Goal: Task Accomplishment & Management: Manage account settings

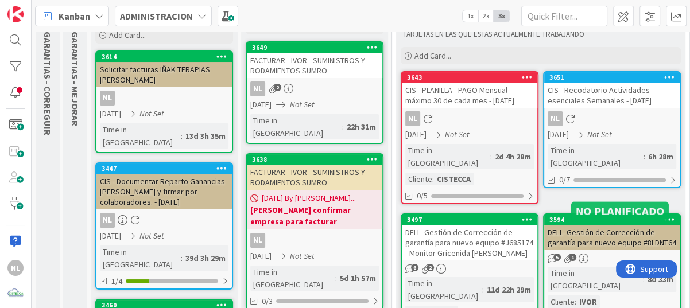
scroll to position [115, 0]
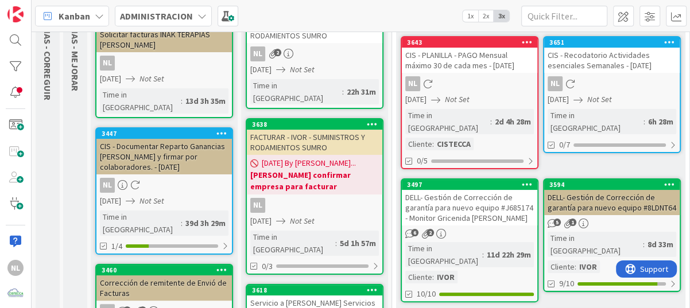
click at [490, 229] on div "6 2" at bounding box center [470, 234] width 136 height 10
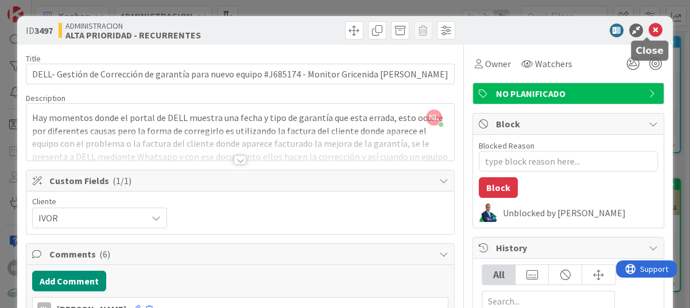
click at [649, 32] on icon at bounding box center [656, 31] width 14 height 14
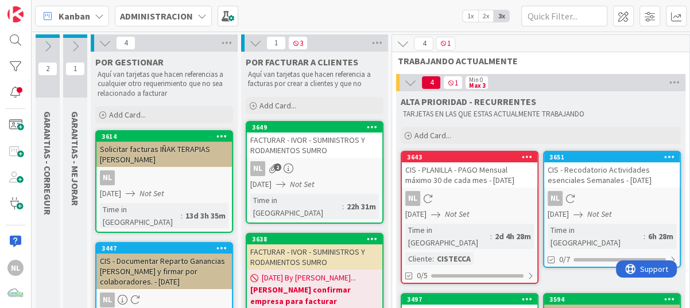
click at [198, 13] on icon at bounding box center [202, 15] width 9 height 9
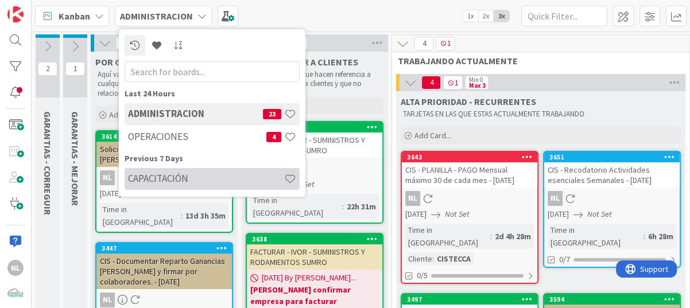
click at [188, 183] on h4 "CAPACITACIÓN" at bounding box center [206, 178] width 156 height 11
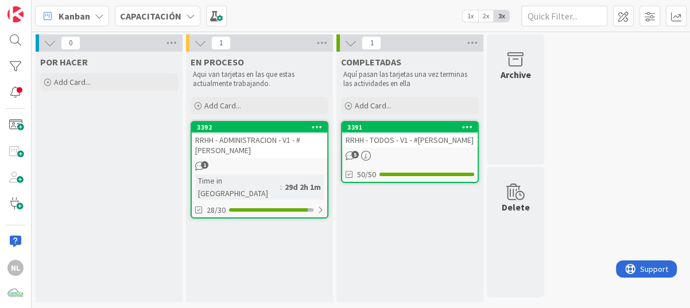
click at [253, 161] on div "1" at bounding box center [260, 166] width 136 height 10
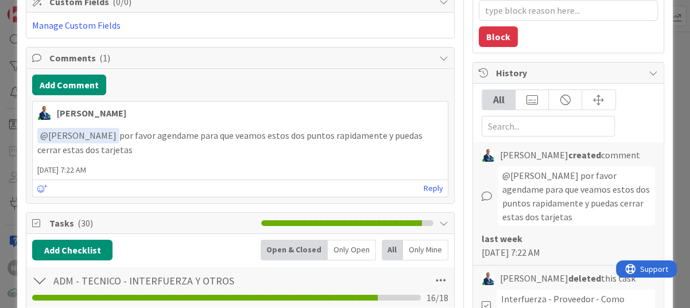
scroll to position [57, 0]
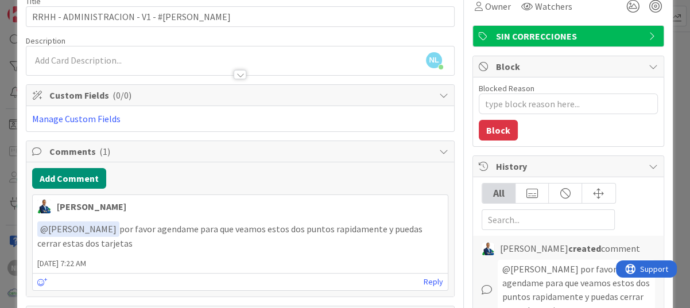
click at [359, 258] on span "20 August 2025 7:22 AM" at bounding box center [240, 264] width 415 height 12
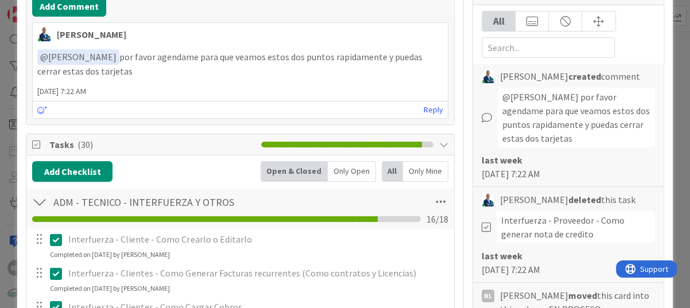
scroll to position [0, 0]
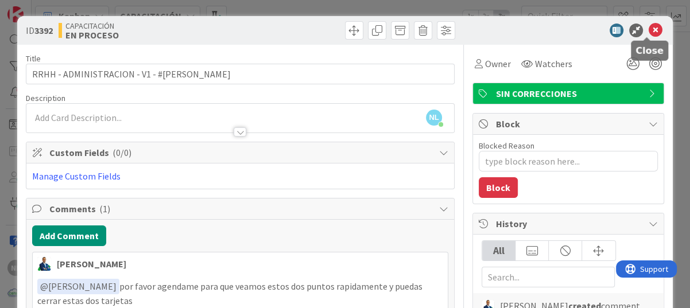
click at [649, 28] on icon at bounding box center [656, 31] width 14 height 14
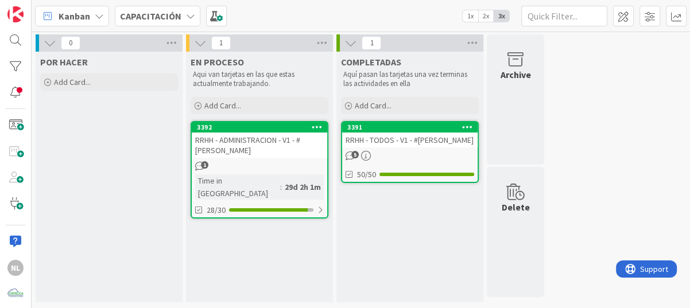
click at [190, 18] on icon at bounding box center [190, 15] width 9 height 9
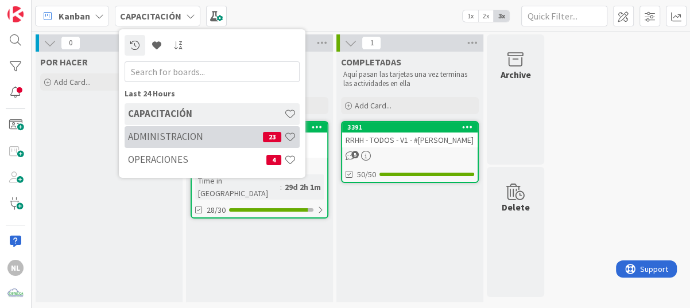
click at [179, 136] on h4 "ADMINISTRACION" at bounding box center [195, 136] width 135 height 11
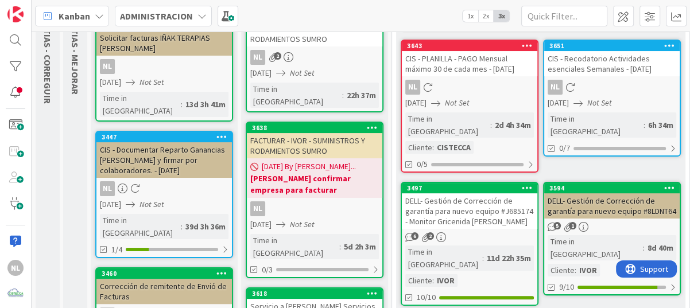
scroll to position [115, 0]
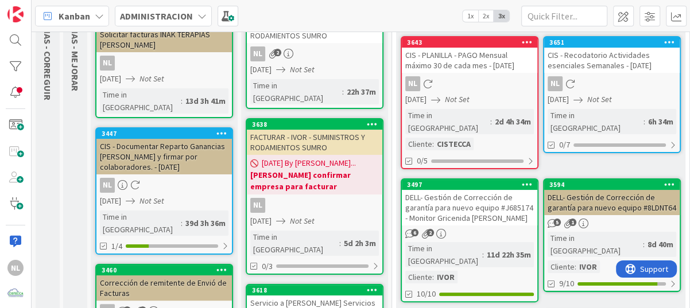
click at [488, 210] on div "DELL- Gestión de Corrección de garantía para nuevo equipo #J685174 - Monitor Gr…" at bounding box center [470, 208] width 136 height 36
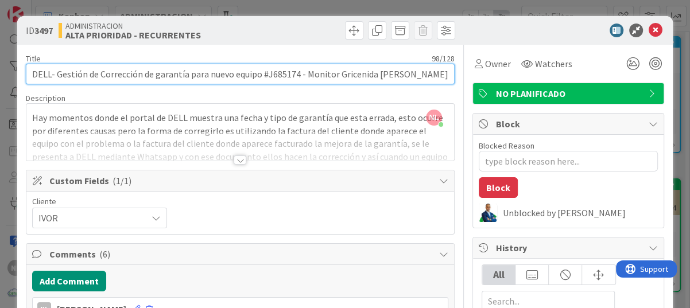
drag, startPoint x: 266, startPoint y: 75, endPoint x: 295, endPoint y: 75, distance: 28.7
click at [295, 75] on input "DELL- Gestión de Corrección de garantía para nuevo equipo #J685174 - Monitor Gr…" at bounding box center [240, 74] width 429 height 21
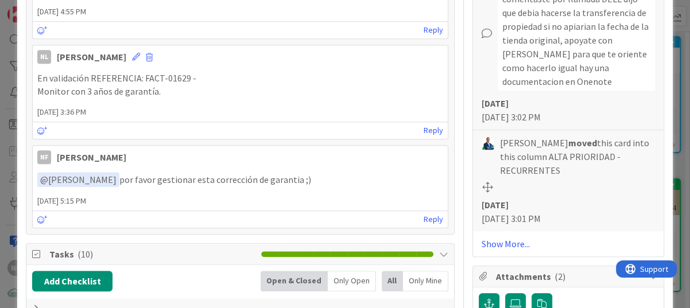
scroll to position [804, 0]
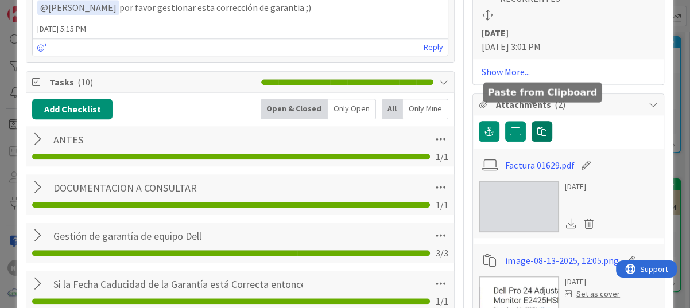
click at [538, 127] on icon "button" at bounding box center [542, 131] width 9 height 9
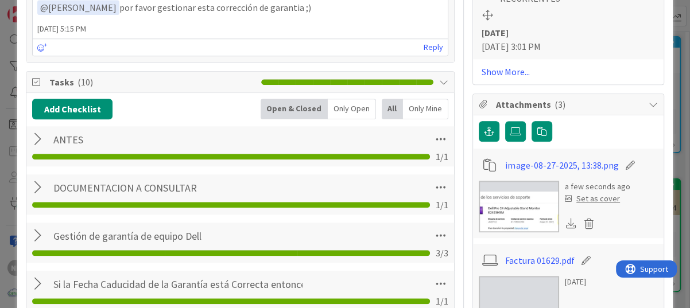
click at [203, 110] on div "Add Checklist Open & Closed Only Open All Only Mine" at bounding box center [240, 109] width 416 height 21
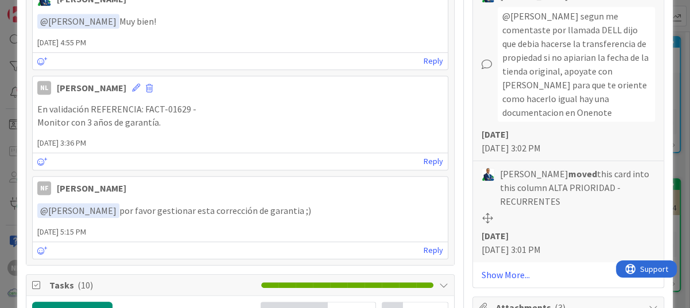
scroll to position [574, 0]
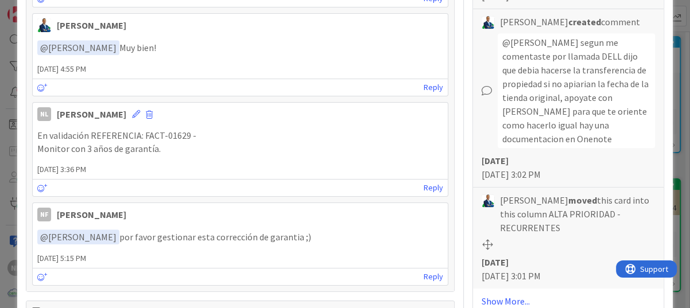
click at [360, 169] on span "14 August 2025 3:36 PM" at bounding box center [240, 170] width 415 height 12
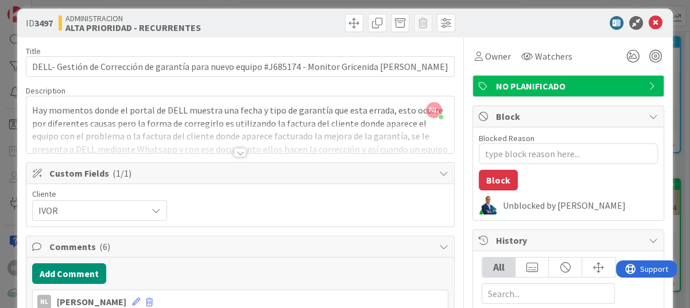
scroll to position [0, 0]
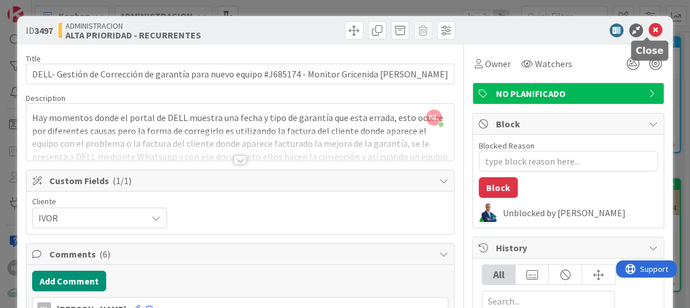
click at [649, 30] on icon at bounding box center [656, 31] width 14 height 14
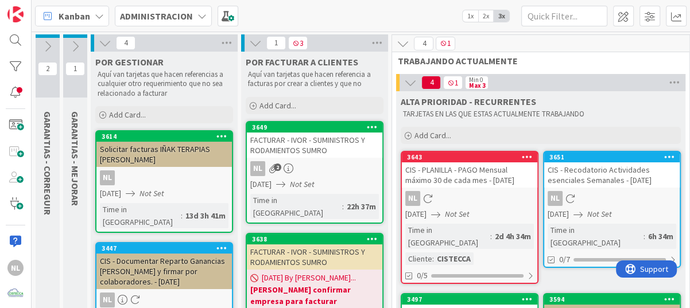
click at [198, 17] on icon at bounding box center [202, 15] width 9 height 9
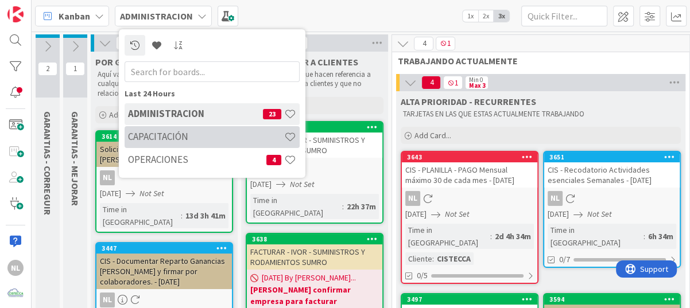
click at [189, 142] on h4 "CAPACITACIÓN" at bounding box center [206, 136] width 156 height 11
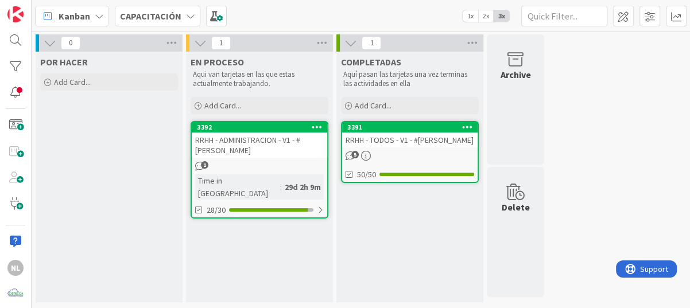
click at [286, 169] on div "1" at bounding box center [260, 166] width 136 height 10
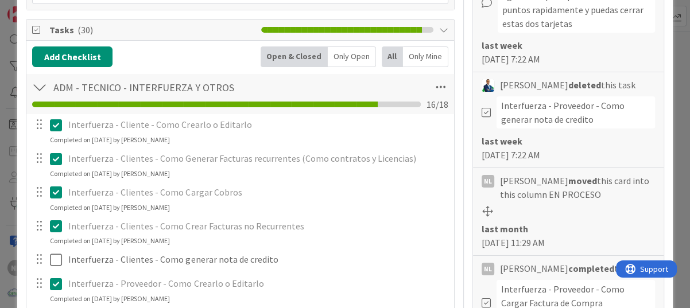
scroll to position [459, 0]
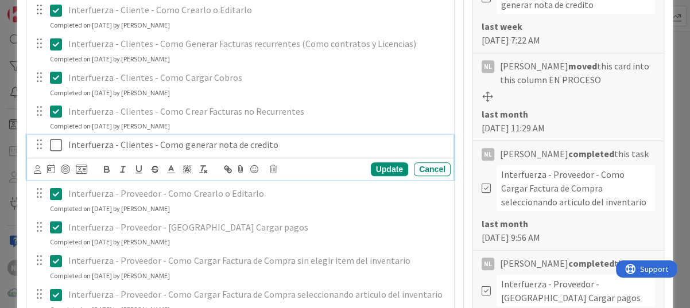
click at [55, 142] on icon at bounding box center [58, 145] width 17 height 14
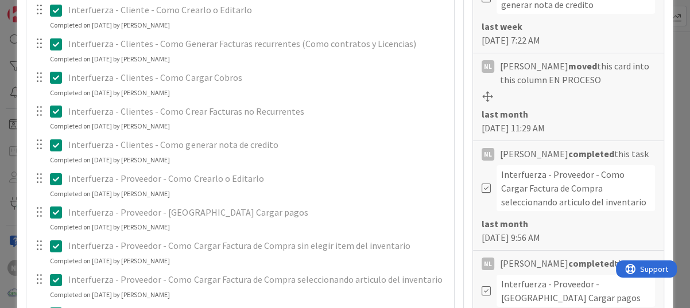
type textarea "x"
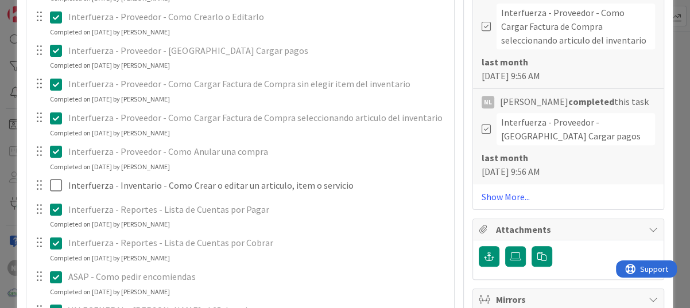
scroll to position [574, 0]
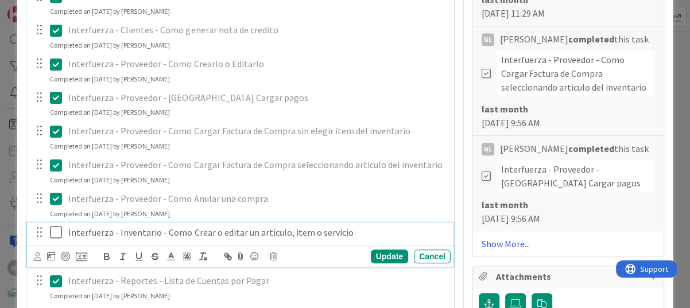
click at [54, 231] on icon at bounding box center [58, 233] width 17 height 14
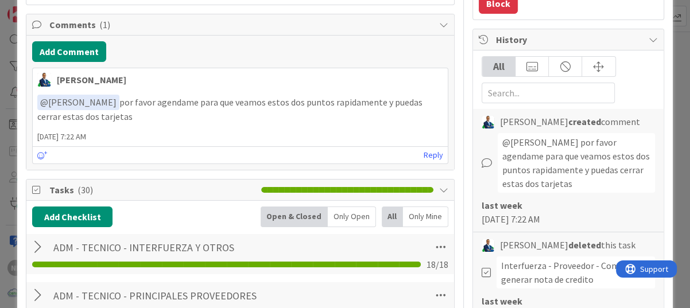
scroll to position [0, 0]
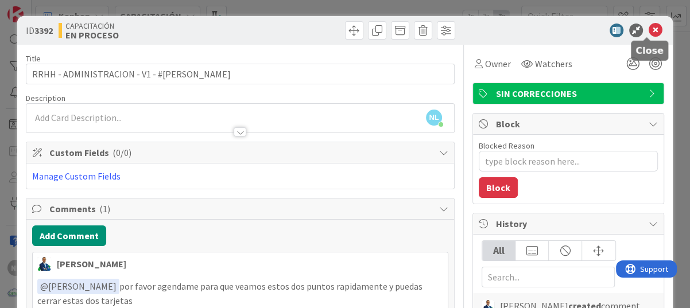
click at [649, 29] on icon at bounding box center [656, 31] width 14 height 14
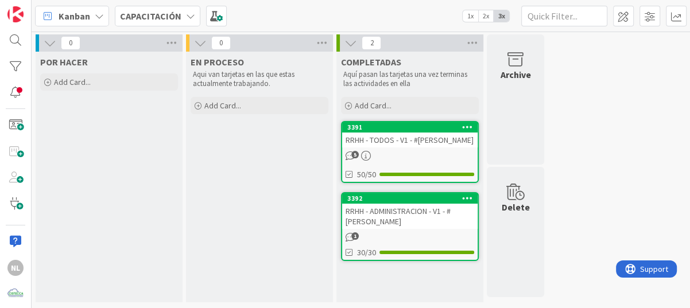
click at [191, 21] on div "CAPACITACIÓN" at bounding box center [158, 16] width 86 height 21
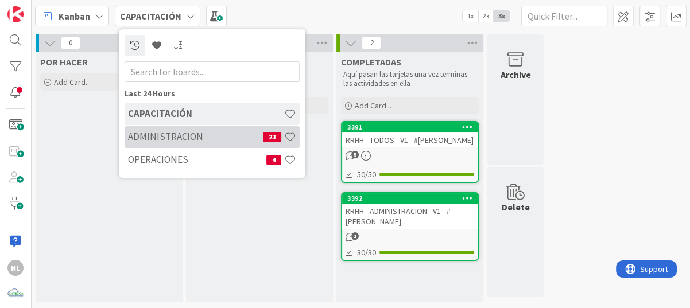
click at [193, 136] on h4 "ADMINISTRACION" at bounding box center [195, 136] width 135 height 11
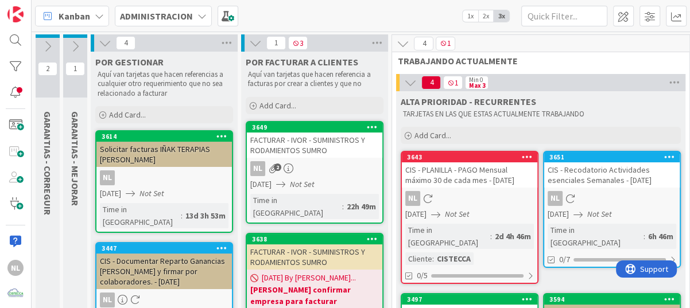
click at [158, 165] on div "Solicitar facturas IÑAK TERAPIAS [PERSON_NAME]" at bounding box center [164, 154] width 136 height 25
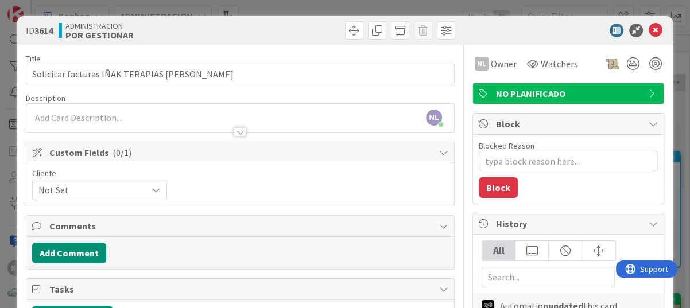
click at [655, 32] on div at bounding box center [562, 31] width 203 height 14
click at [649, 29] on icon at bounding box center [656, 31] width 14 height 14
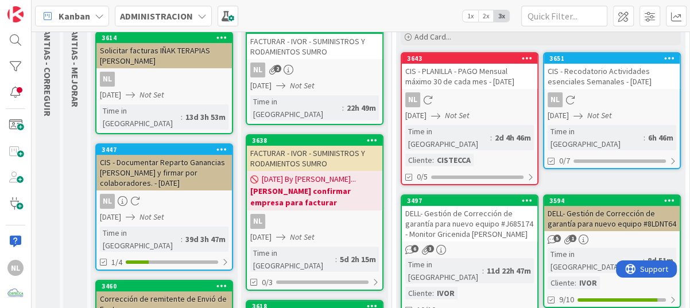
scroll to position [57, 0]
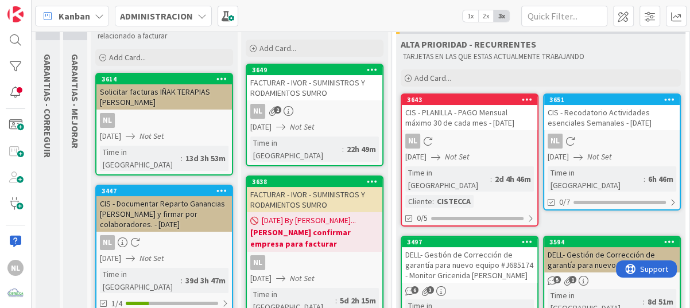
click at [307, 133] on link "3649 FACTURAR - IVOR - SUMINISTROS Y RODAMIENTOS SUMRO NL 2 26/08/2025 Not Set …" at bounding box center [315, 115] width 138 height 103
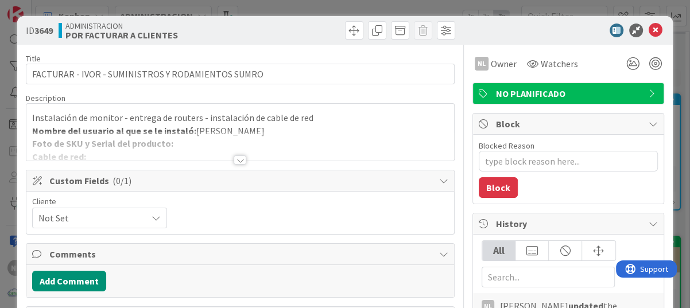
type textarea "x"
click at [649, 28] on icon at bounding box center [656, 31] width 14 height 14
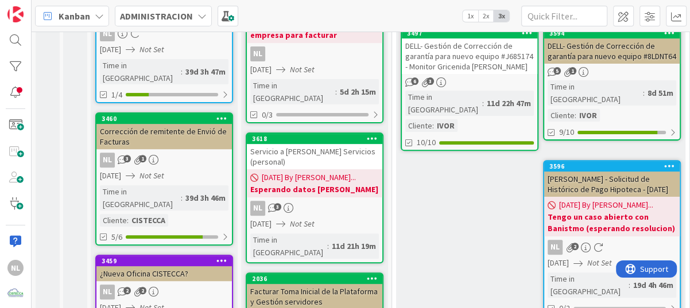
scroll to position [287, 0]
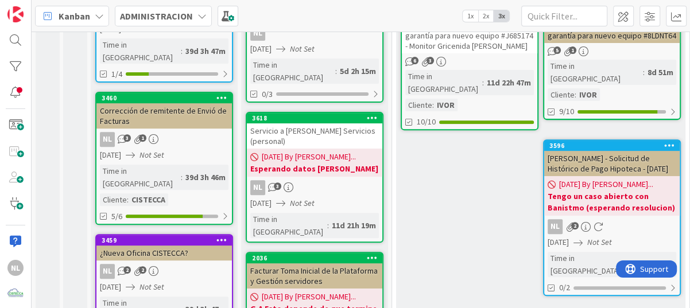
click at [314, 163] on b "Esperando datos [PERSON_NAME]" at bounding box center [314, 168] width 129 height 11
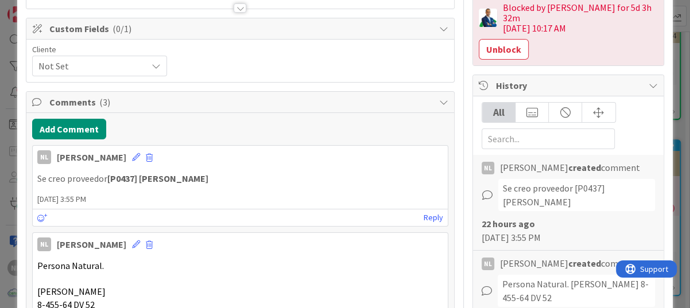
scroll to position [172, 0]
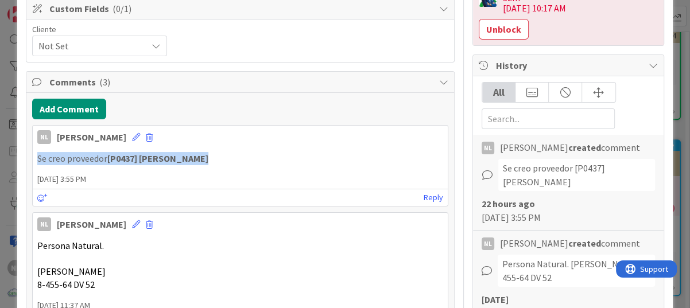
drag, startPoint x: 37, startPoint y: 159, endPoint x: 212, endPoint y: 163, distance: 175.2
click at [212, 163] on p "Se creo proveedor [P0437] George Millar" at bounding box center [240, 158] width 406 height 13
drag, startPoint x: 212, startPoint y: 163, endPoint x: 248, endPoint y: 158, distance: 35.3
click at [248, 158] on p "Se creo proveedor [P0437] George Millar" at bounding box center [240, 158] width 406 height 13
click at [233, 165] on div "Se creo proveedor [P0437] George Millar" at bounding box center [240, 159] width 415 height 22
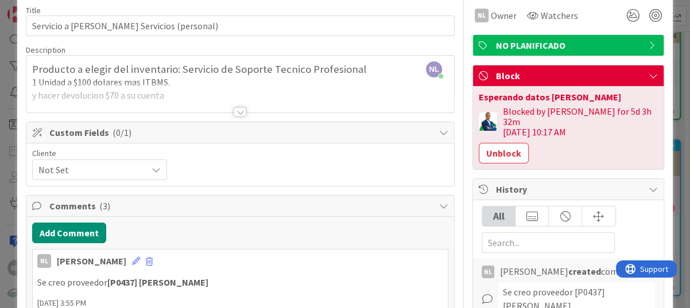
scroll to position [0, 0]
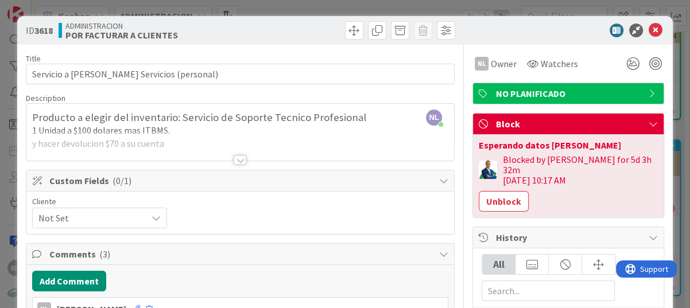
click at [416, 2] on div "ID 3618 ADMINISTRACION POR FACTURAR A CLIENTES Title 45 / 128 Servicio a George…" at bounding box center [345, 154] width 690 height 308
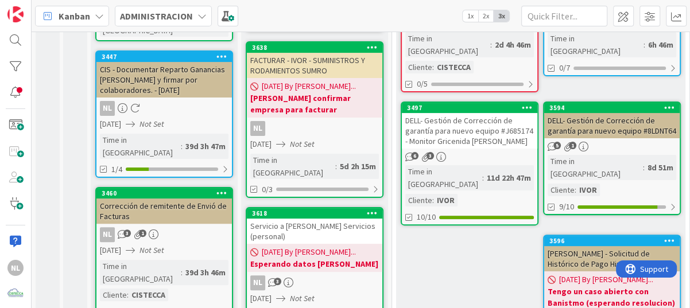
scroll to position [172, 0]
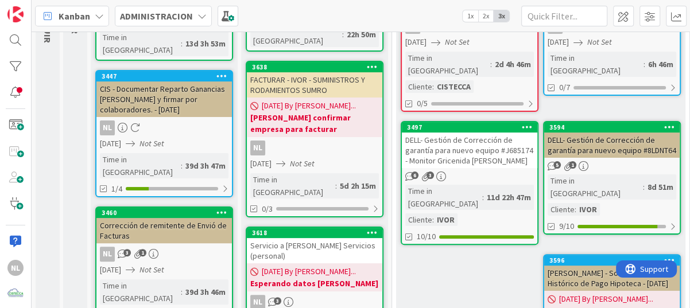
click at [324, 118] on b "[PERSON_NAME] confirmar empresa para facturar" at bounding box center [314, 123] width 129 height 23
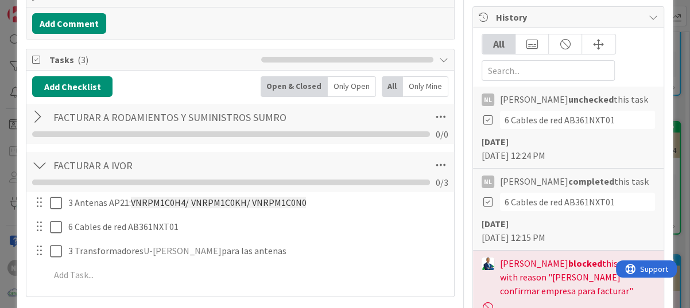
scroll to position [287, 0]
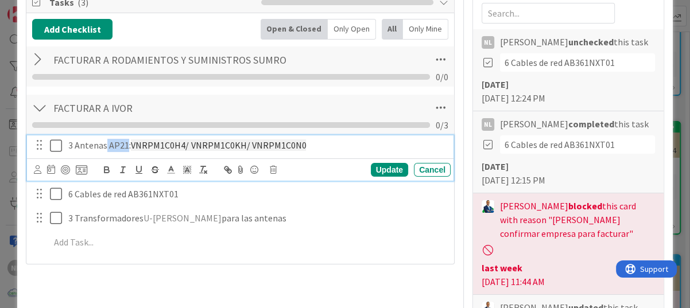
drag, startPoint x: 106, startPoint y: 148, endPoint x: 126, endPoint y: 146, distance: 19.6
click at [126, 146] on p "3 Antenas AP21: VNRPM1C0H4/ VNRPM1C0KH/ VNRPM1C0N0" at bounding box center [257, 145] width 378 height 13
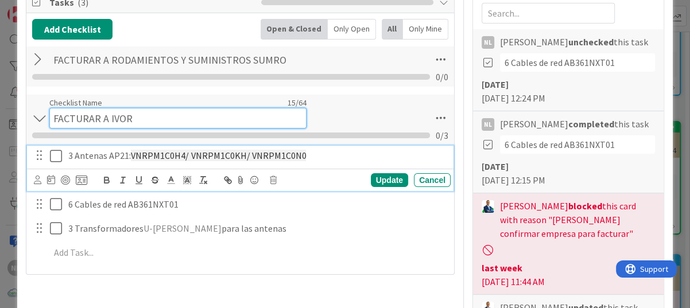
click at [164, 104] on div "Checklist Name 15 / 64 FACTURAR A IVOR" at bounding box center [177, 113] width 257 height 31
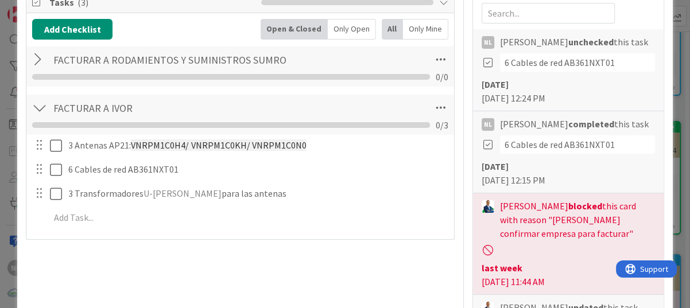
click at [219, 276] on div "Title 49 / 128 FACTURAR - IVOR - SUMINISTROS Y RODAMIENTOS SUMRO Description NL…" at bounding box center [240, 311] width 429 height 1106
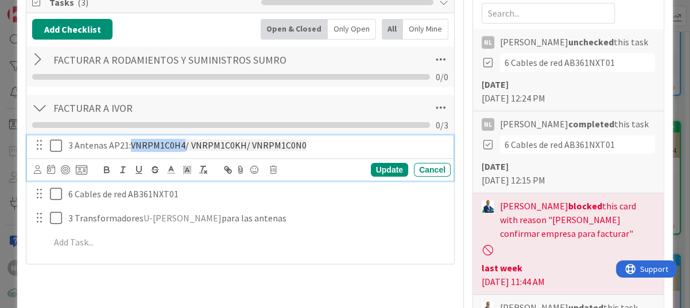
drag, startPoint x: 132, startPoint y: 145, endPoint x: 182, endPoint y: 145, distance: 50.5
click at [182, 145] on span "VNRPM1C0H4/ VNRPM1C0KH/ VNRPM1C0N0" at bounding box center [218, 145] width 175 height 11
click at [113, 143] on p "3 Antenas AP21: VNRPM1C0H4/ VNRPM1C0KH/ VNRPM1C0N0" at bounding box center [257, 145] width 378 height 13
drag, startPoint x: 108, startPoint y: 147, endPoint x: 126, endPoint y: 147, distance: 17.8
click at [126, 147] on p "3 Antenas AP21: VNRPM1C0H4/ VNRPM1C0KH/ VNRPM1C0N0" at bounding box center [257, 145] width 378 height 13
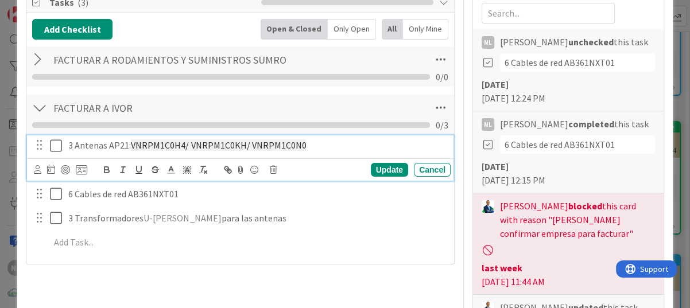
click at [331, 141] on p "3 Antenas AP21: VNRPM1C0H4/ VNRPM1C0KH/ VNRPM1C0N0" at bounding box center [257, 145] width 378 height 13
click at [323, 293] on div "Title 49 / 128 FACTURAR - IVOR - SUMINISTROS Y RODAMIENTOS SUMRO Description NL…" at bounding box center [240, 311] width 429 height 1106
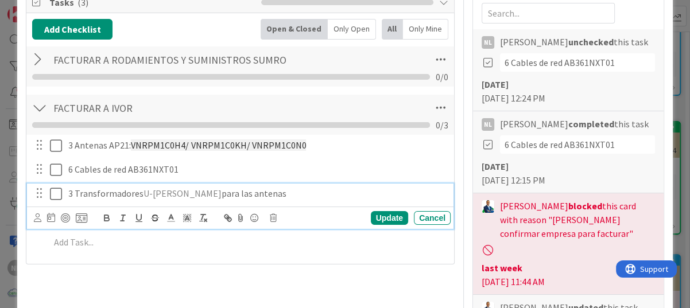
click at [156, 200] on div "3 Transformadores U-POE para las antenas" at bounding box center [257, 194] width 387 height 20
click at [177, 262] on div "Tasks ( 3 ) Add Checklist Open & Closed Only Open All Only Mine FACTURAR A RODA…" at bounding box center [240, 127] width 429 height 273
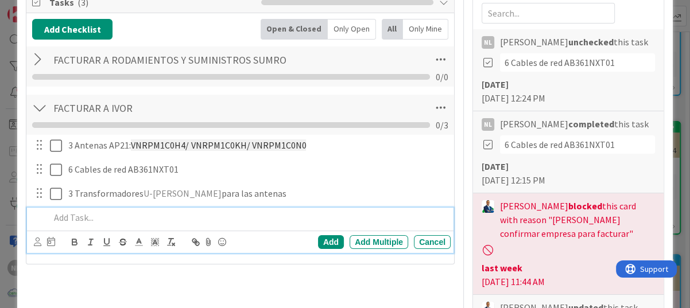
click at [296, 221] on p at bounding box center [248, 217] width 396 height 13
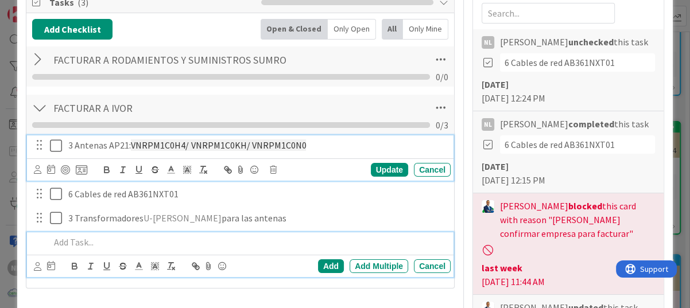
scroll to position [311, 0]
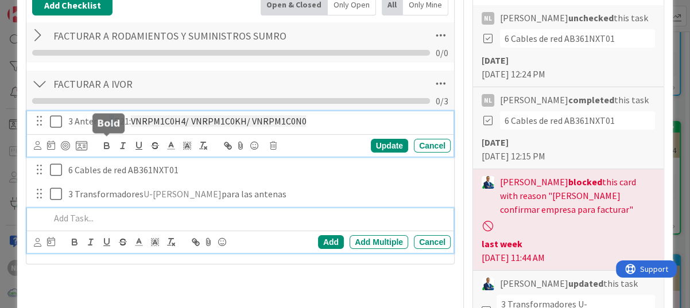
click at [113, 144] on div "3 Antenas AP21: VNRPM1C0H4/ VNRPM1C0KH/ VNRPM1C0N0 Update Cancel" at bounding box center [240, 133] width 427 height 45
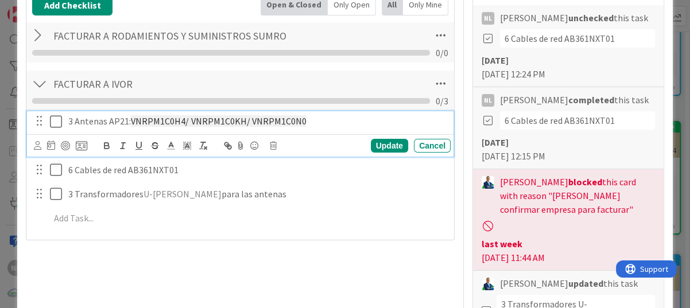
click at [211, 265] on div "Title 49 / 128 FACTURAR - IVOR - SUMINISTROS Y RODAMIENTOS SUMRO Description NL…" at bounding box center [240, 287] width 429 height 1106
drag, startPoint x: 130, startPoint y: 121, endPoint x: 187, endPoint y: 121, distance: 56.9
click at [187, 121] on span "VNRPM1C0H4/ VNRPM1C0KH/ VNRPM1C0N0" at bounding box center [218, 120] width 175 height 11
click at [324, 276] on div "Title 49 / 128 FACTURAR - IVOR - SUMINISTROS Y RODAMIENTOS SUMRO Description NL…" at bounding box center [240, 287] width 429 height 1106
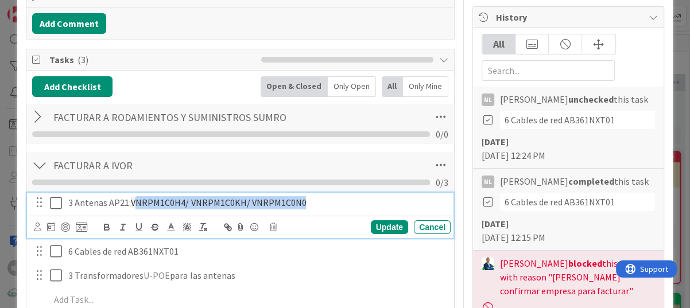
drag, startPoint x: 134, startPoint y: 201, endPoint x: 302, endPoint y: 199, distance: 168.3
click at [302, 199] on p "3 Antenas AP21: VNRPM1C0H4/ VNRPM1C0KH/ VNRPM1C0N0" at bounding box center [257, 202] width 378 height 13
copy span "NRPM1C0H4/ VNRPM1C0KH/ VNRPM1C0N0"
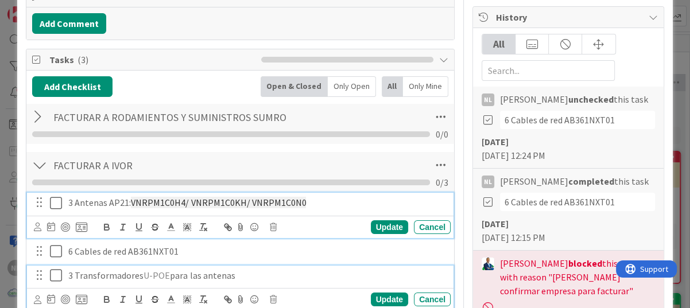
click at [355, 280] on p "3 Transformadores U-POE para las antenas" at bounding box center [257, 275] width 378 height 13
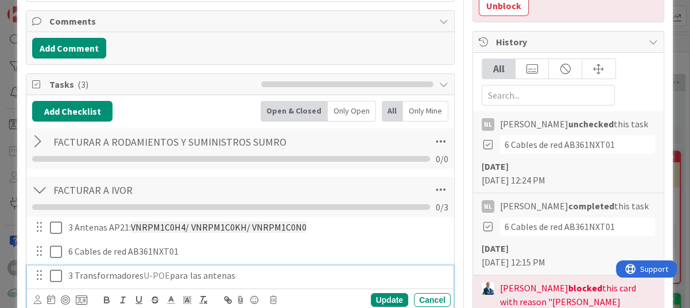
scroll to position [262, 0]
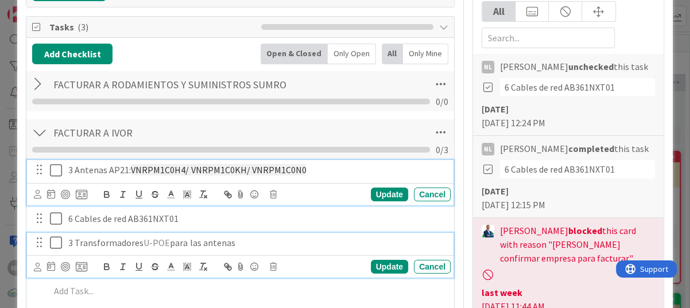
click at [59, 172] on icon at bounding box center [58, 171] width 17 height 14
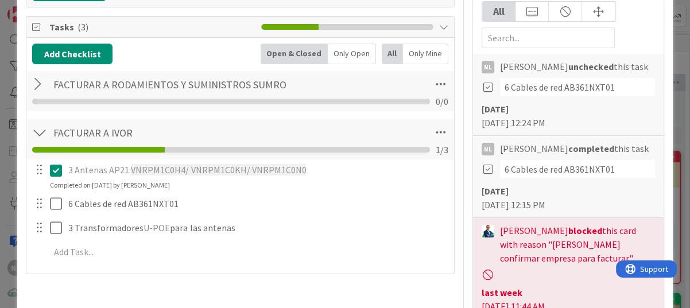
scroll to position [320, 0]
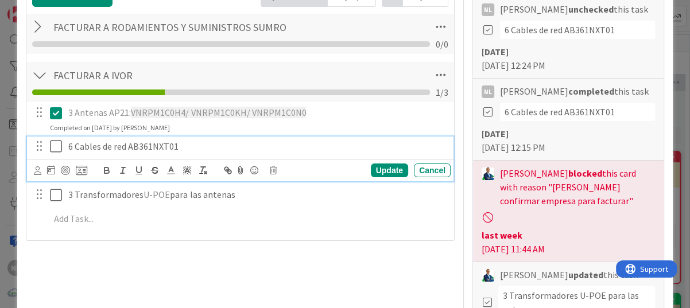
drag, startPoint x: 130, startPoint y: 146, endPoint x: 181, endPoint y: 144, distance: 50.6
click at [181, 144] on p "6 Cables de red AB361NXT01" at bounding box center [257, 146] width 378 height 13
drag, startPoint x: 129, startPoint y: 144, endPoint x: 178, endPoint y: 143, distance: 49.4
click at [178, 143] on p "6 Cables de red AB361NXT01" at bounding box center [257, 146] width 378 height 13
copy p "AB361NXT01"
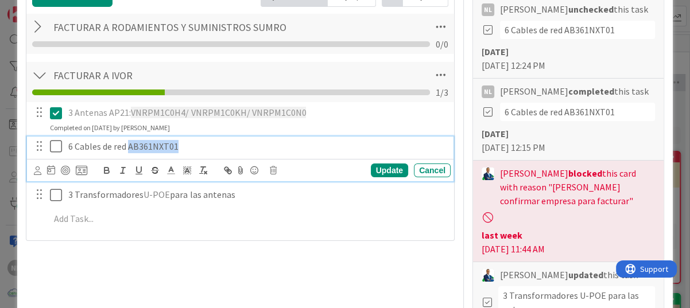
click at [58, 145] on icon at bounding box center [58, 147] width 17 height 14
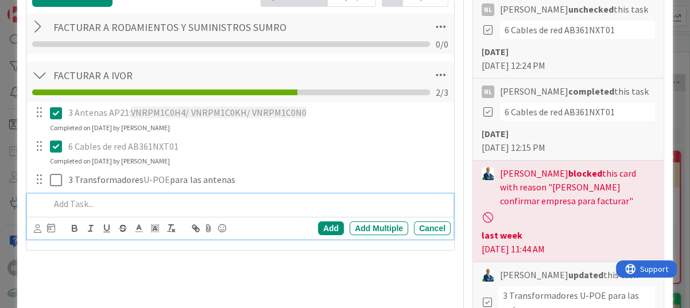
click at [336, 202] on p at bounding box center [248, 204] width 396 height 13
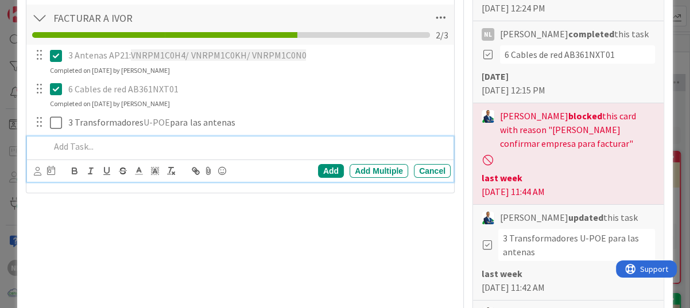
click at [219, 284] on div "Title 49 / 128 FACTURAR - IVOR - SUMINISTROS Y RODAMIENTOS SUMRO Description NL…" at bounding box center [240, 220] width 429 height 1106
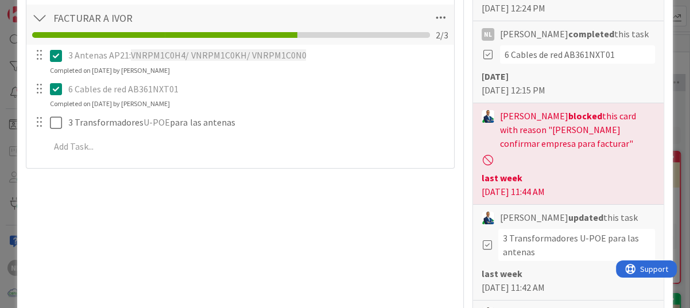
click at [205, 254] on div "Title 49 / 128 FACTURAR - IVOR - SUMINISTROS Y RODAMIENTOS SUMRO Description NL…" at bounding box center [240, 220] width 429 height 1106
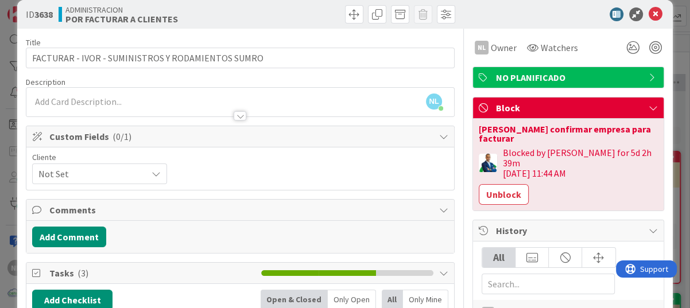
scroll to position [0, 0]
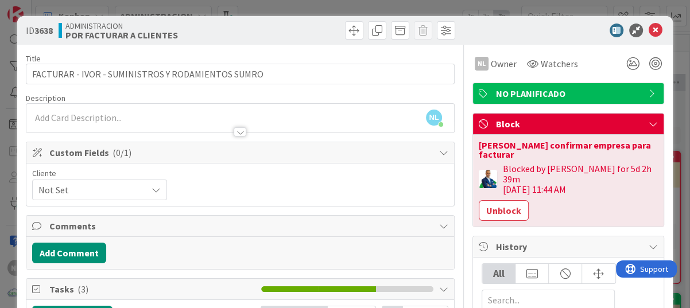
click at [508, 28] on div at bounding box center [562, 31] width 203 height 14
click at [248, 28] on div at bounding box center [350, 30] width 212 height 18
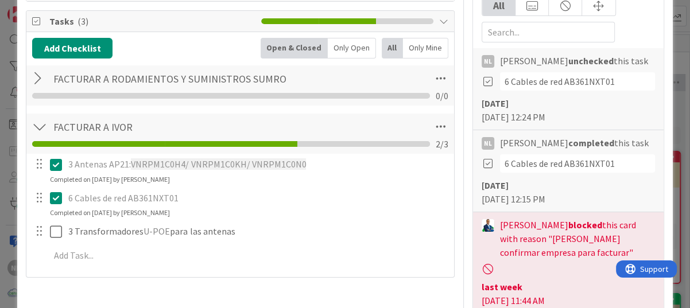
scroll to position [287, 0]
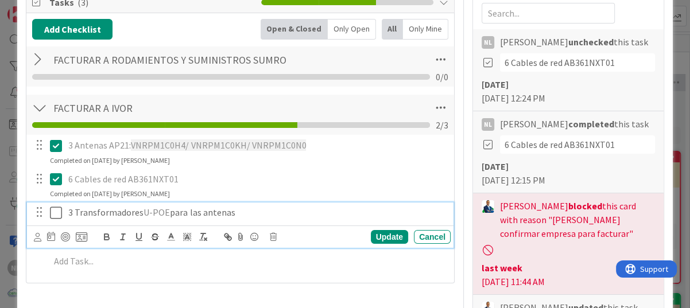
click at [51, 215] on icon at bounding box center [58, 213] width 17 height 14
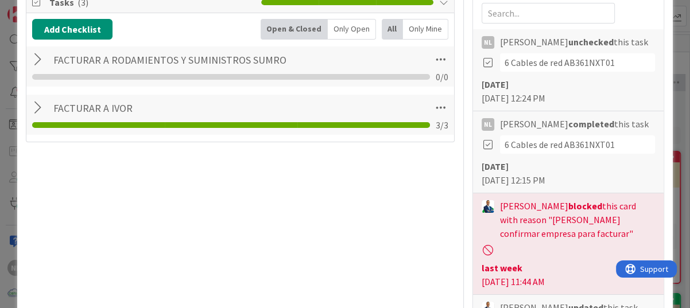
click at [34, 106] on div at bounding box center [39, 108] width 15 height 21
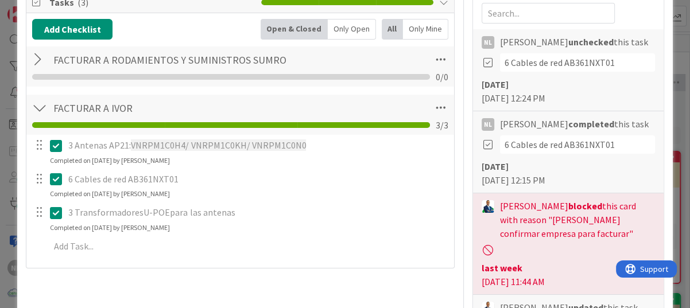
click at [34, 106] on div at bounding box center [39, 108] width 15 height 21
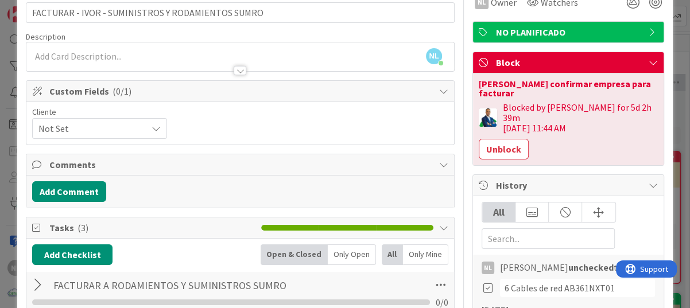
scroll to position [57, 0]
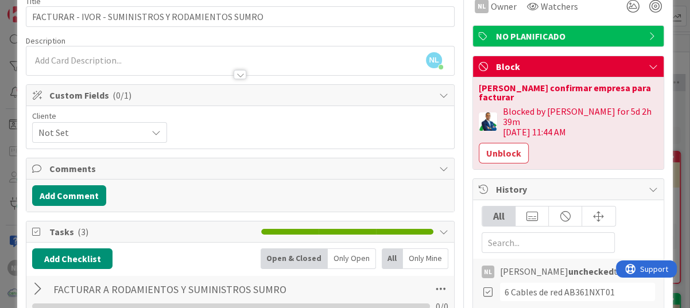
click at [267, 136] on div "Cliente Not Set" at bounding box center [240, 127] width 416 height 31
click at [60, 197] on button "Add Comment" at bounding box center [69, 195] width 74 height 21
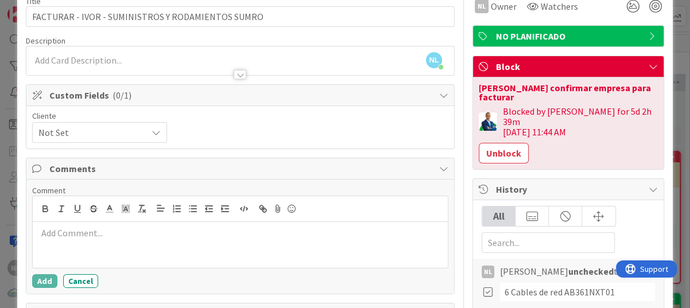
click at [69, 241] on div at bounding box center [240, 245] width 415 height 46
click at [45, 280] on button "Add" at bounding box center [44, 282] width 25 height 14
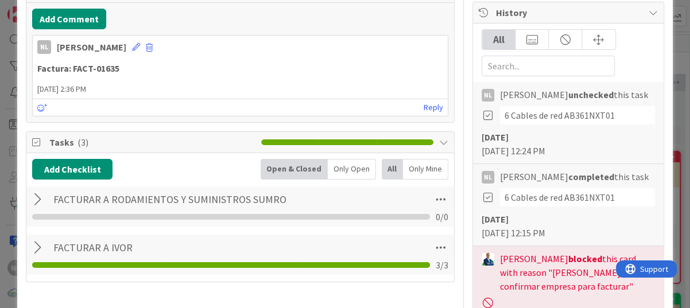
scroll to position [287, 0]
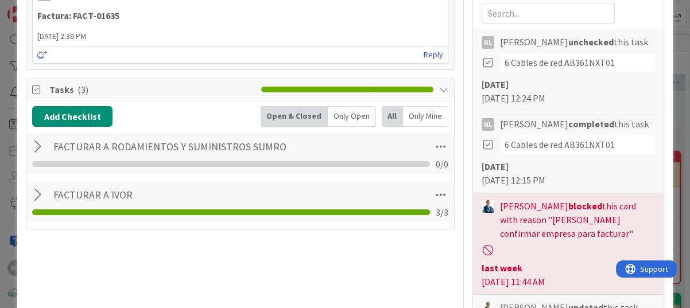
click at [34, 191] on div at bounding box center [39, 195] width 15 height 21
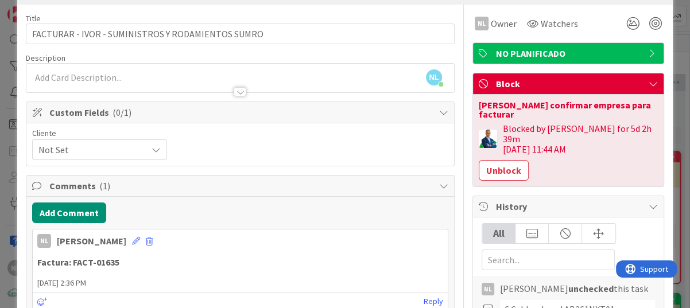
scroll to position [0, 0]
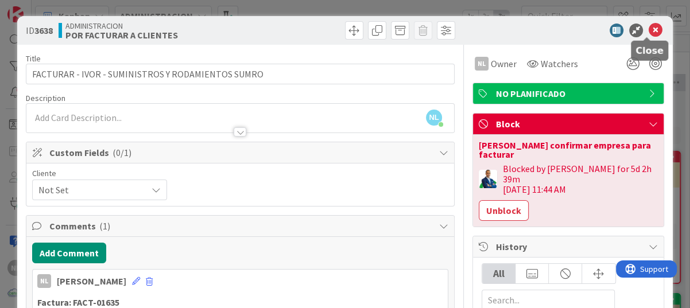
click at [649, 26] on icon at bounding box center [656, 31] width 14 height 14
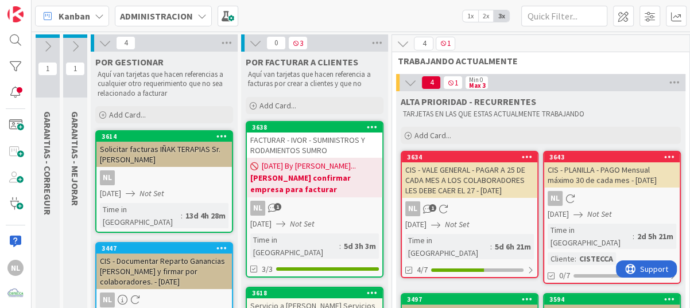
click at [182, 175] on div "NL" at bounding box center [164, 178] width 136 height 15
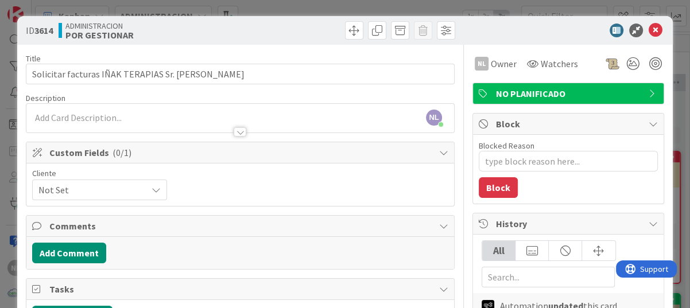
scroll to position [57, 0]
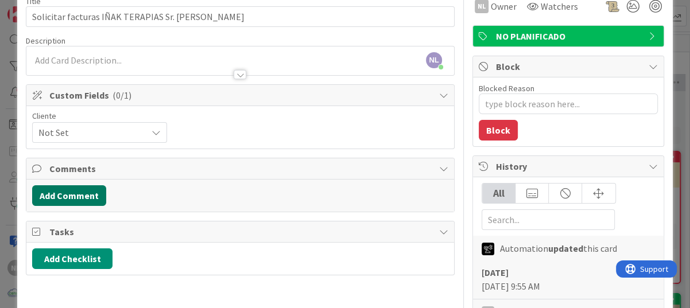
click at [68, 197] on button "Add Comment" at bounding box center [69, 195] width 74 height 21
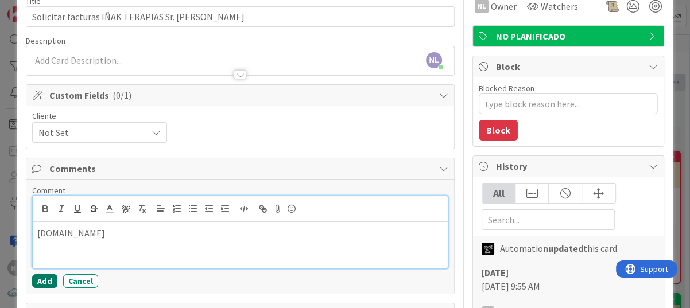
click at [42, 281] on button "Add" at bounding box center [44, 282] width 25 height 14
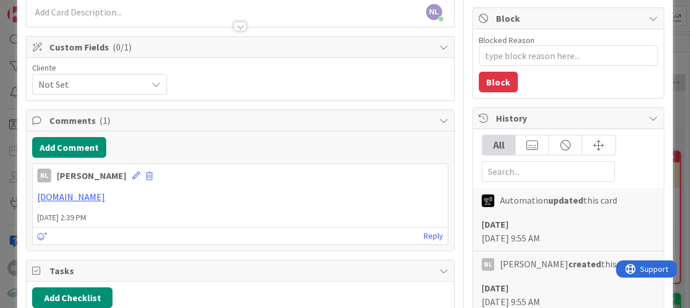
scroll to position [0, 0]
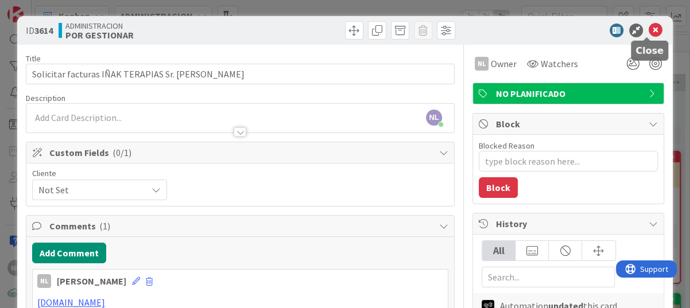
click at [651, 31] on icon at bounding box center [656, 31] width 14 height 14
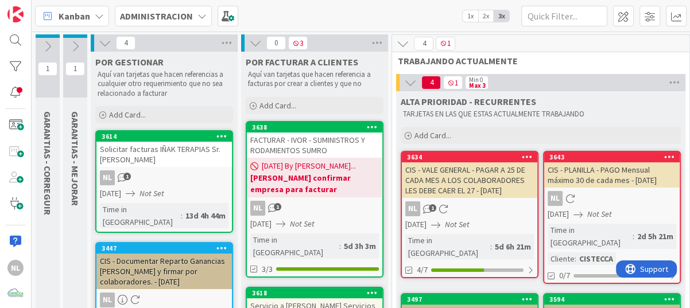
click at [469, 186] on div "CIS - VALE GENERAL - PAGAR A 25 DE CADA MES A LOS COLABORADORES LES DEBE CAER E…" at bounding box center [470, 181] width 136 height 36
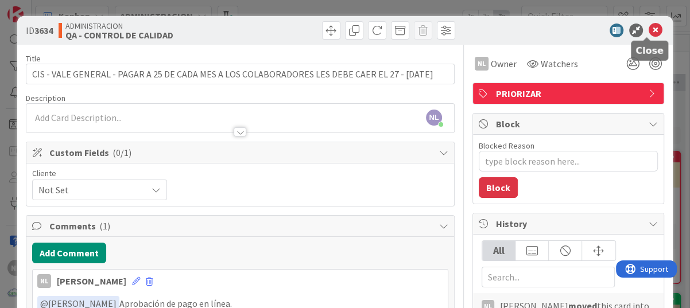
click at [649, 24] on icon at bounding box center [656, 31] width 14 height 14
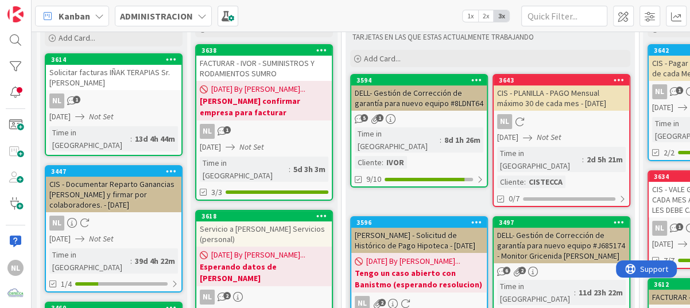
scroll to position [57, 51]
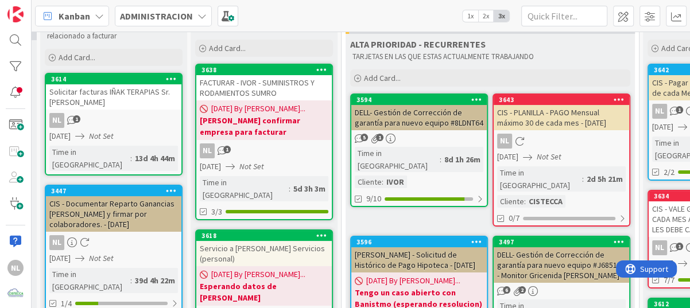
click at [258, 132] on b "[PERSON_NAME] confirmar empresa para facturar" at bounding box center [264, 126] width 129 height 23
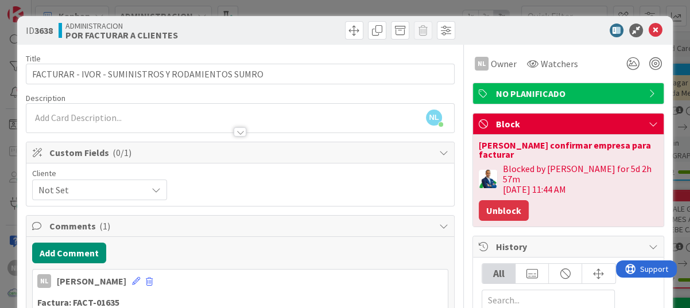
click at [487, 200] on button "Unblock" at bounding box center [504, 210] width 50 height 21
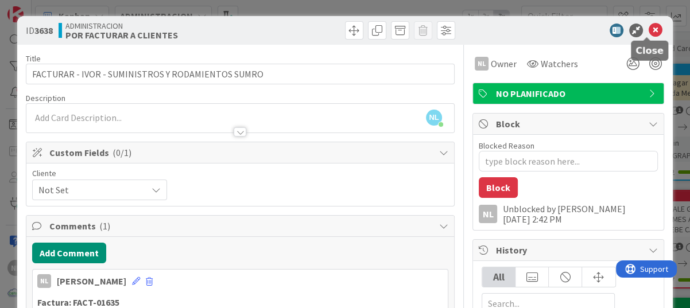
click at [649, 33] on icon at bounding box center [656, 31] width 14 height 14
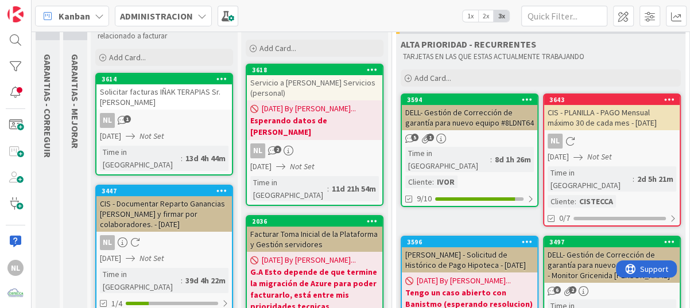
scroll to position [75, 0]
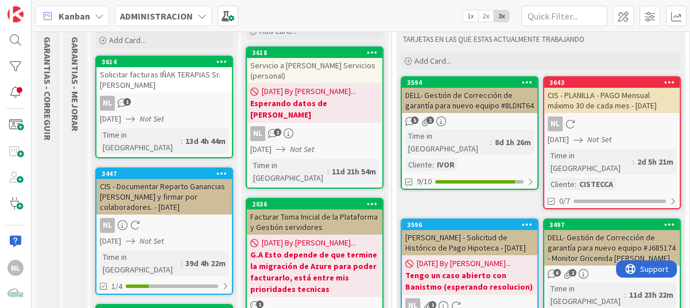
click at [150, 179] on div "CIS - Documentar Reparto Ganancias [PERSON_NAME] y firmar por colaboradores. - …" at bounding box center [164, 197] width 136 height 36
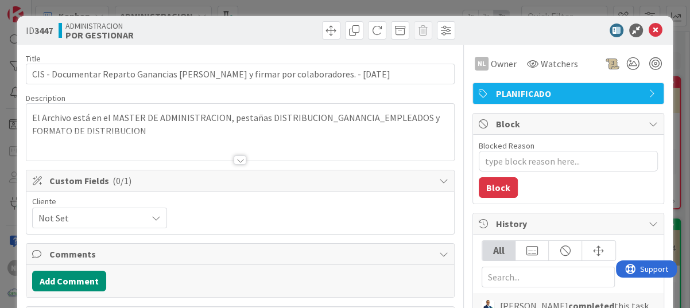
type textarea "x"
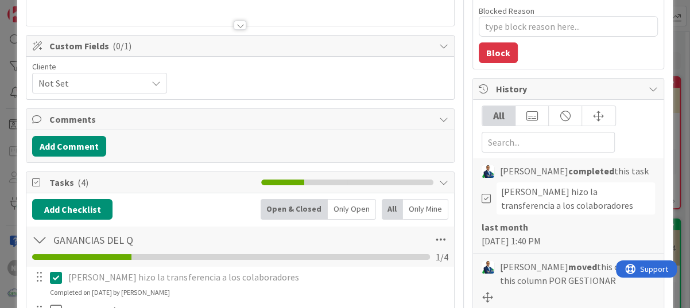
scroll to position [115, 0]
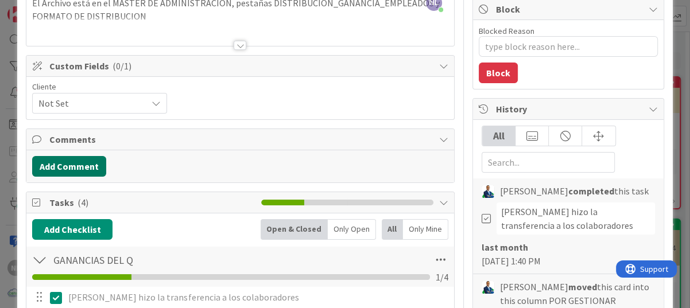
click at [74, 165] on button "Add Comment" at bounding box center [69, 166] width 74 height 21
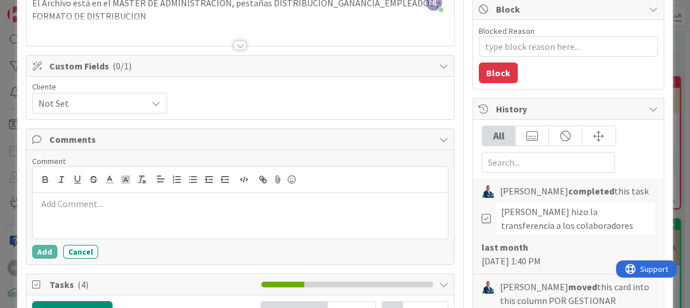
click at [113, 207] on p at bounding box center [240, 204] width 406 height 13
click at [327, 104] on div "Cliente Not Set" at bounding box center [240, 98] width 416 height 31
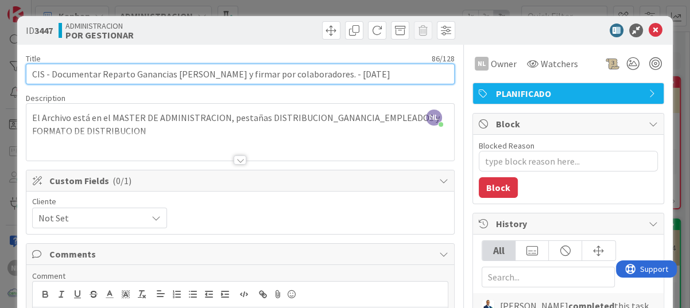
drag, startPoint x: 48, startPoint y: 76, endPoint x: 317, endPoint y: 77, distance: 268.8
click at [317, 77] on input "CIS - Documentar Reparto Ganancias [PERSON_NAME] y firmar por colaboradores. - …" at bounding box center [240, 74] width 429 height 21
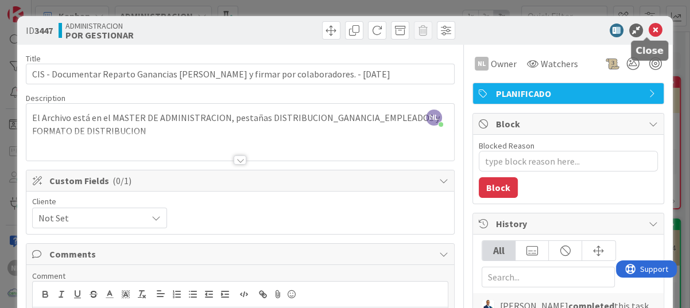
click at [651, 32] on icon at bounding box center [656, 31] width 14 height 14
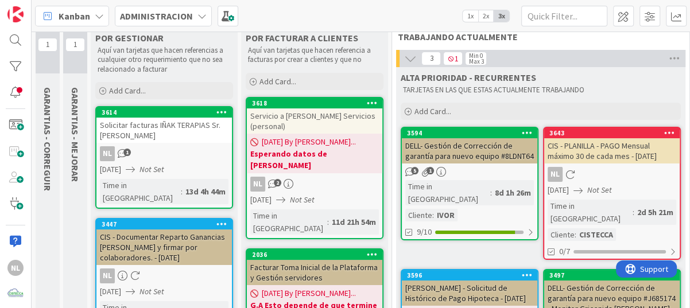
scroll to position [17, 0]
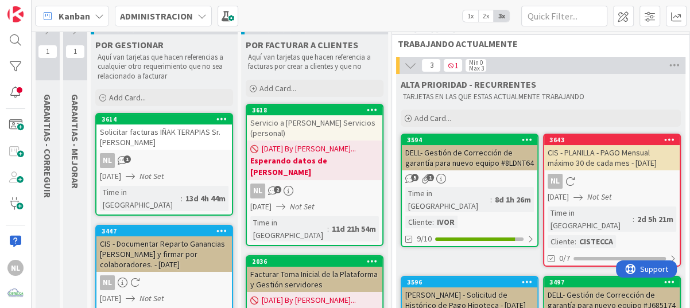
click at [320, 165] on b "Esperando datos [PERSON_NAME]" at bounding box center [314, 166] width 129 height 23
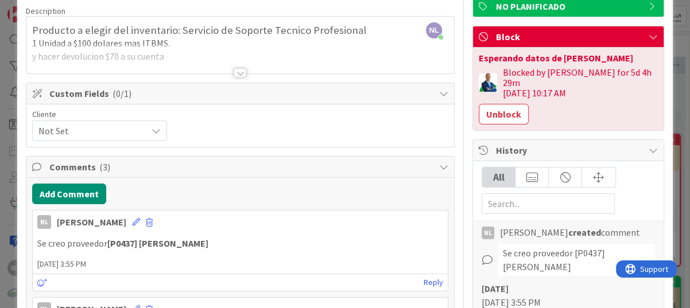
scroll to position [115, 0]
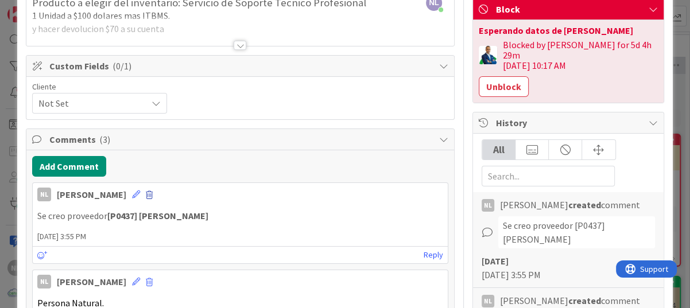
click at [146, 195] on span at bounding box center [149, 195] width 7 height 8
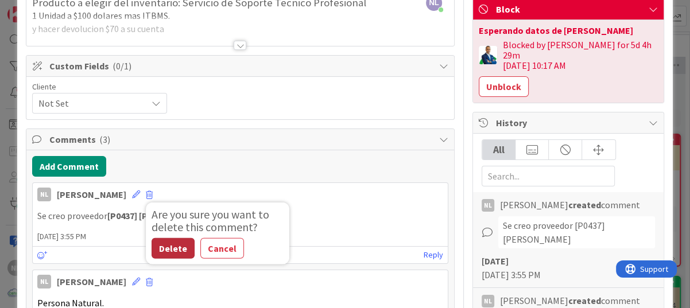
click at [154, 246] on button "Delete" at bounding box center [173, 248] width 43 height 21
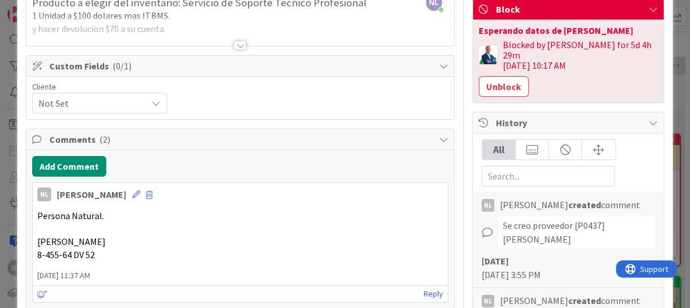
scroll to position [172, 0]
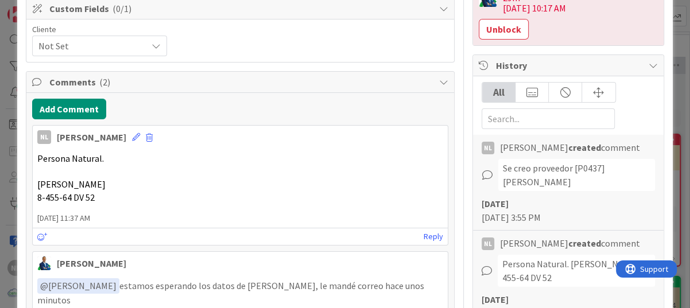
drag, startPoint x: 40, startPoint y: 183, endPoint x: 101, endPoint y: 183, distance: 60.9
click at [101, 183] on p "George Millard" at bounding box center [240, 184] width 406 height 13
drag, startPoint x: 101, startPoint y: 183, endPoint x: 51, endPoint y: 168, distance: 52.7
click at [51, 168] on p at bounding box center [240, 171] width 406 height 13
drag, startPoint x: 36, startPoint y: 185, endPoint x: 103, endPoint y: 182, distance: 67.9
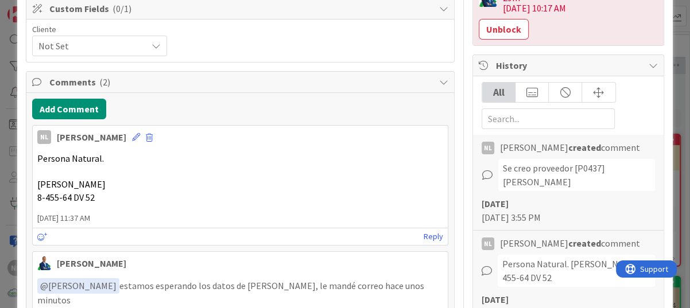
click at [103, 182] on div "Persona Natural. George Millard 8-455-64 DV 52" at bounding box center [240, 178] width 415 height 61
drag, startPoint x: 103, startPoint y: 182, endPoint x: 84, endPoint y: 184, distance: 19.1
copy span "George Millard"
drag, startPoint x: 33, startPoint y: 196, endPoint x: 68, endPoint y: 196, distance: 35.0
click at [68, 196] on div "Persona Natural. George Millard 8-455-64 DV 52" at bounding box center [240, 178] width 415 height 61
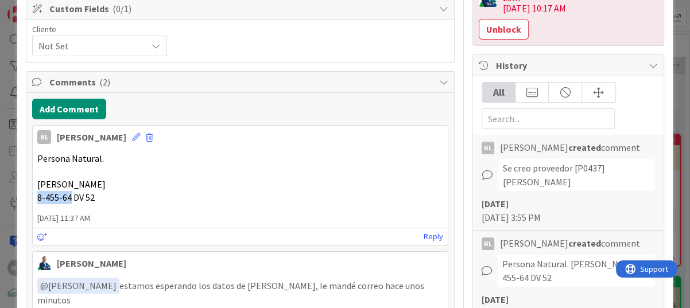
copy span "8-455-64"
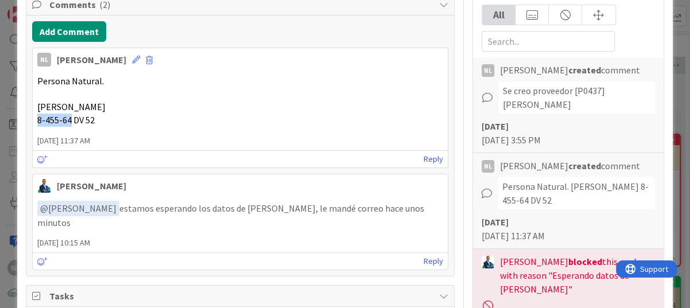
scroll to position [230, 0]
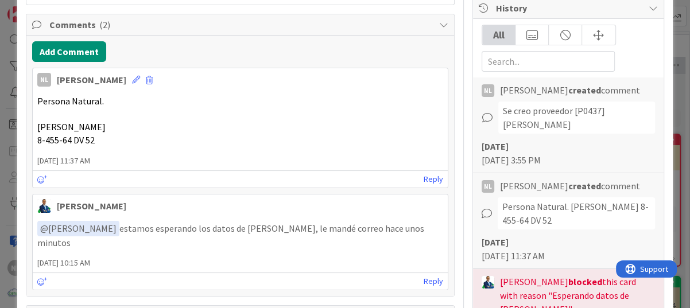
click at [167, 111] on p at bounding box center [240, 114] width 406 height 13
drag, startPoint x: 34, startPoint y: 125, endPoint x: 107, endPoint y: 120, distance: 73.7
click at [107, 120] on div "Persona Natural. George Millard 8-455-64 DV 52" at bounding box center [240, 120] width 415 height 61
drag, startPoint x: 107, startPoint y: 120, endPoint x: 74, endPoint y: 126, distance: 34.5
copy span "George Millard"
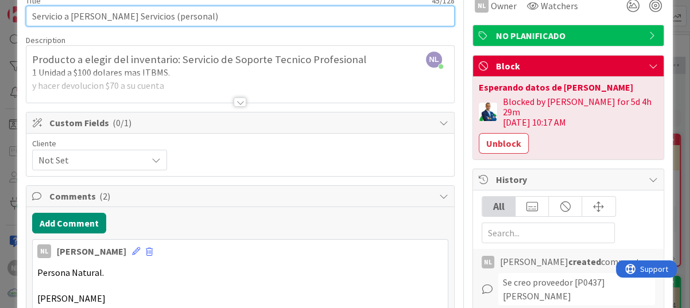
scroll to position [115, 0]
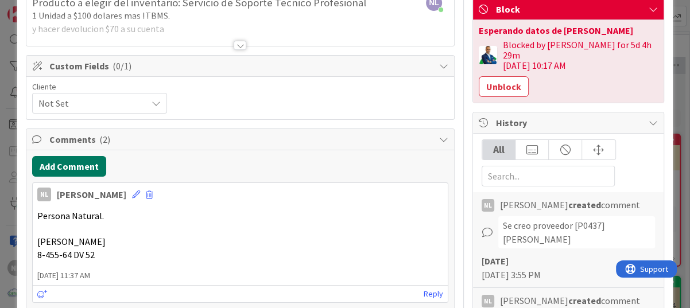
click at [51, 158] on button "Add Comment" at bounding box center [69, 166] width 74 height 21
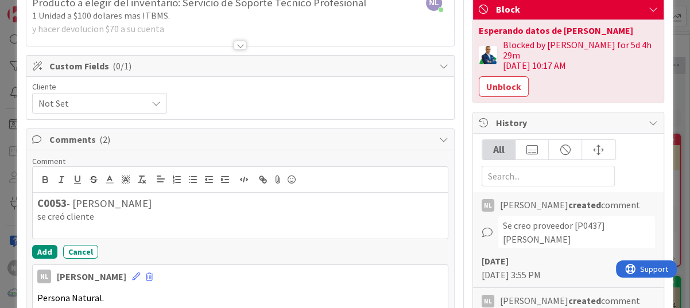
click at [118, 217] on p "se creó cliente" at bounding box center [240, 216] width 406 height 13
drag, startPoint x: 118, startPoint y: 217, endPoint x: -2, endPoint y: 215, distance: 120.0
click at [0, 215] on html "NL Kanban ADMINISTRACION 1x 2x 3x 1 GARANTIAS - CORREGUIR Aquí van tarjetas que…" at bounding box center [345, 154] width 690 height 308
click at [46, 250] on button "Add" at bounding box center [44, 252] width 25 height 14
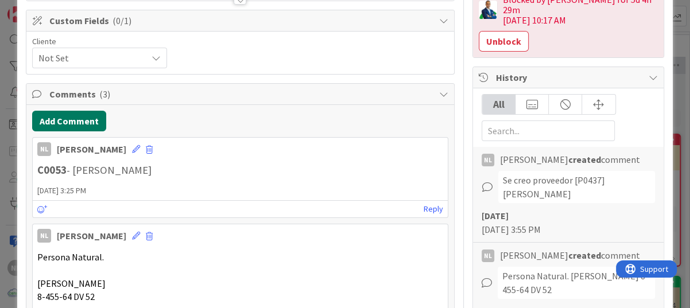
scroll to position [172, 0]
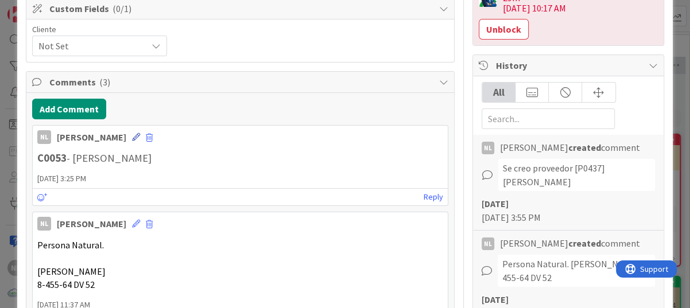
click at [132, 136] on icon at bounding box center [136, 137] width 8 height 8
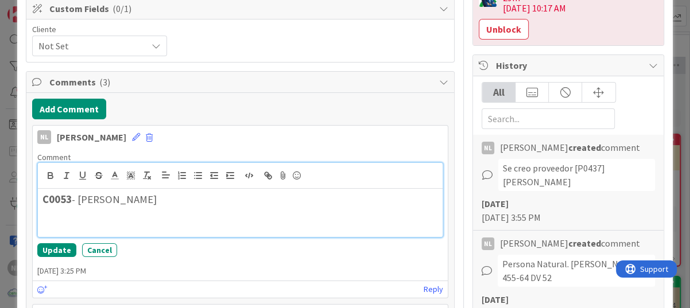
click at [51, 220] on p at bounding box center [240, 225] width 396 height 13
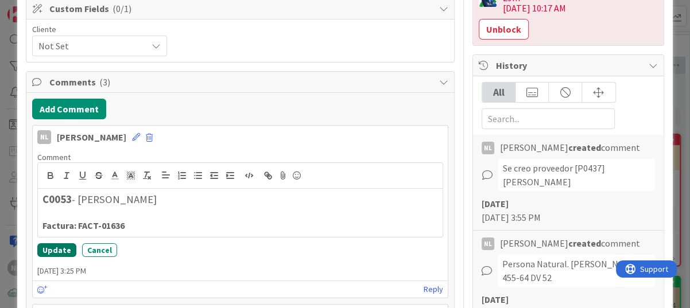
click at [51, 249] on button "Update" at bounding box center [56, 251] width 39 height 14
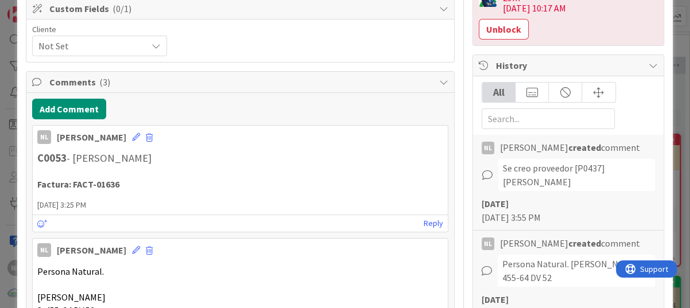
scroll to position [0, 0]
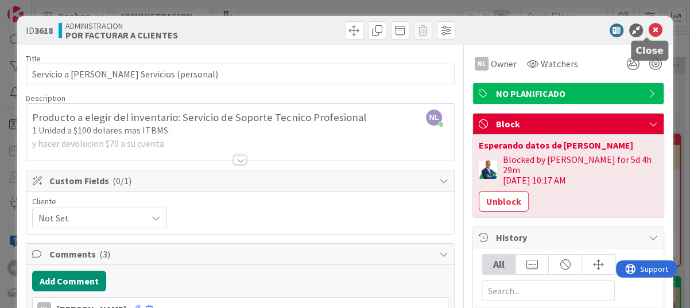
click at [649, 27] on icon at bounding box center [656, 31] width 14 height 14
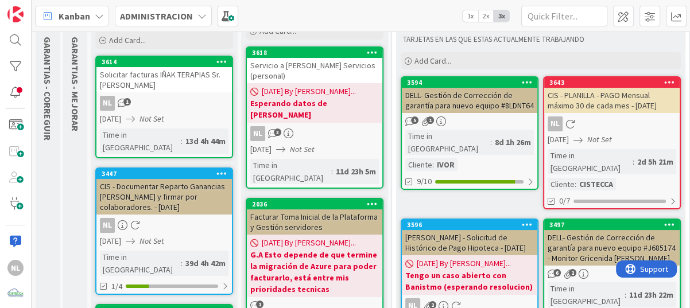
click at [460, 101] on div "DELL- Gestión de Corrección de garantía para nuevo equipo #8LDNT64" at bounding box center [470, 100] width 136 height 25
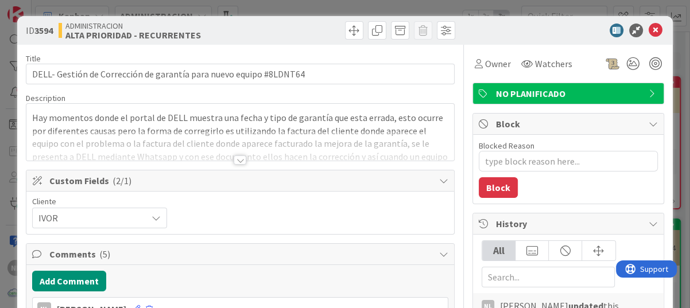
type textarea "x"
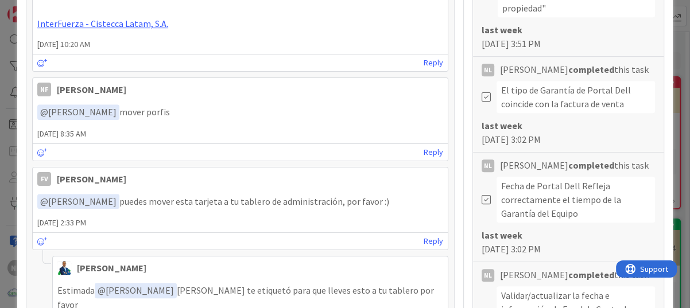
scroll to position [517, 0]
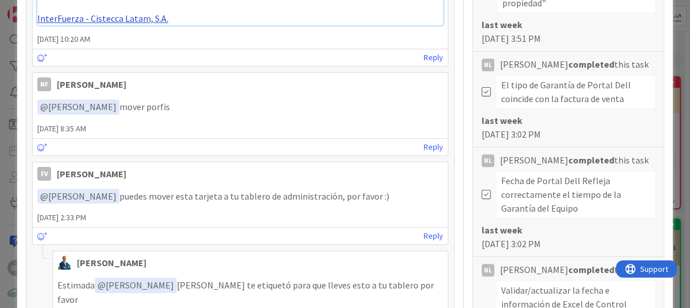
click at [127, 16] on link "InterFuerza - Cistecca Latam, S.A." at bounding box center [102, 18] width 131 height 11
